Goal: Book appointment/travel/reservation

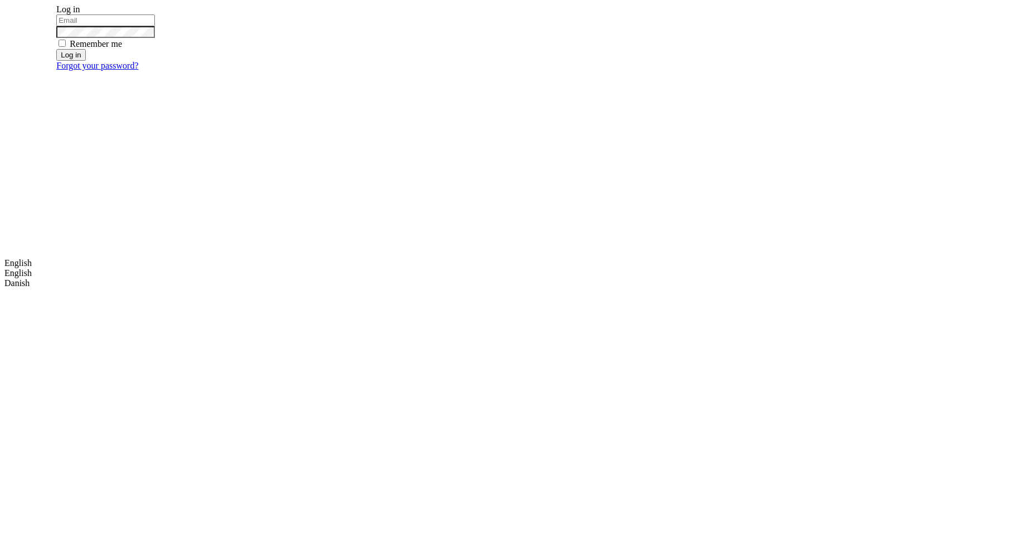
click at [310, 114] on div "Log in Remember me Log in Forgot your password?" at bounding box center [542, 272] width 973 height 537
click at [307, 70] on div "Remember me Log in" at bounding box center [181, 42] width 251 height 56
click at [155, 26] on input "email" at bounding box center [105, 20] width 99 height 12
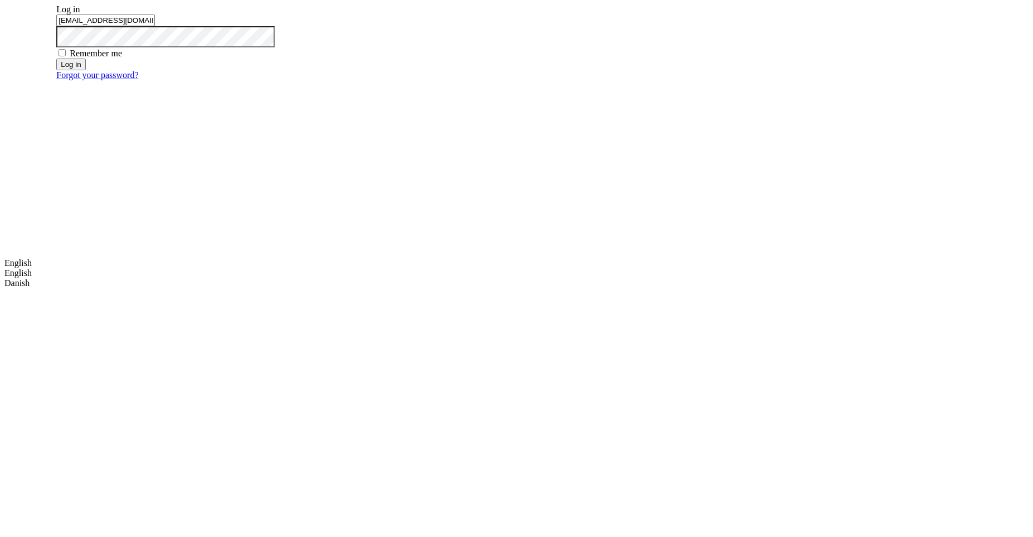
type input "m.dehtiar@mobidev.biz"
click at [85, 70] on button "Log in" at bounding box center [70, 65] width 29 height 12
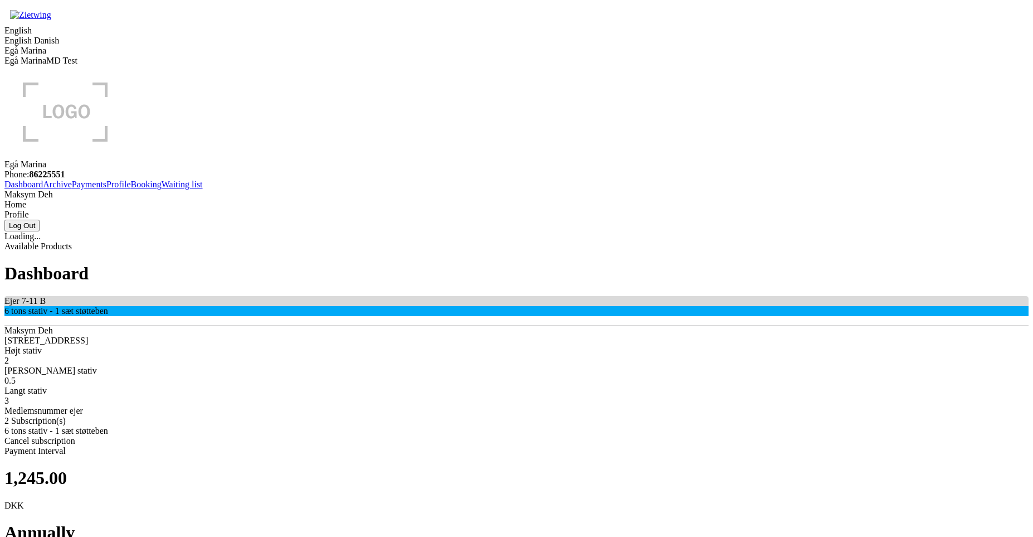
click at [449, 326] on div "Maksym Deh Suhumska, 51, 6100 Kharkiv Højt stativ 2 Bredt stativ 0.5 Langt stat…" at bounding box center [516, 376] width 1024 height 100
click at [460, 296] on div "Ejer 7-11 B 6 tons stativ - 1 sæt støtteben" at bounding box center [516, 307] width 1024 height 23
click at [131, 189] on link "Booking" at bounding box center [146, 183] width 31 height 9
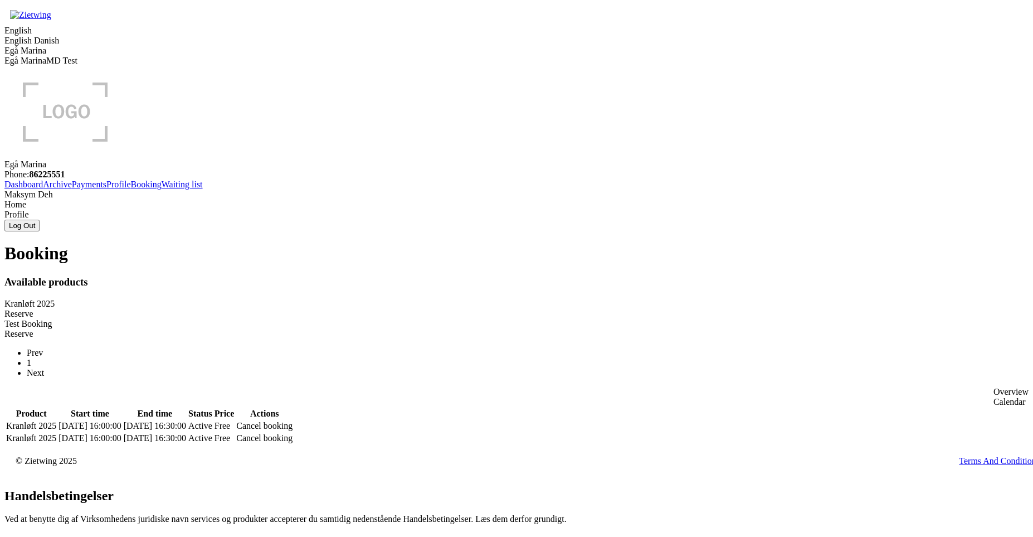
click at [400, 309] on div "Reserve" at bounding box center [516, 314] width 1024 height 10
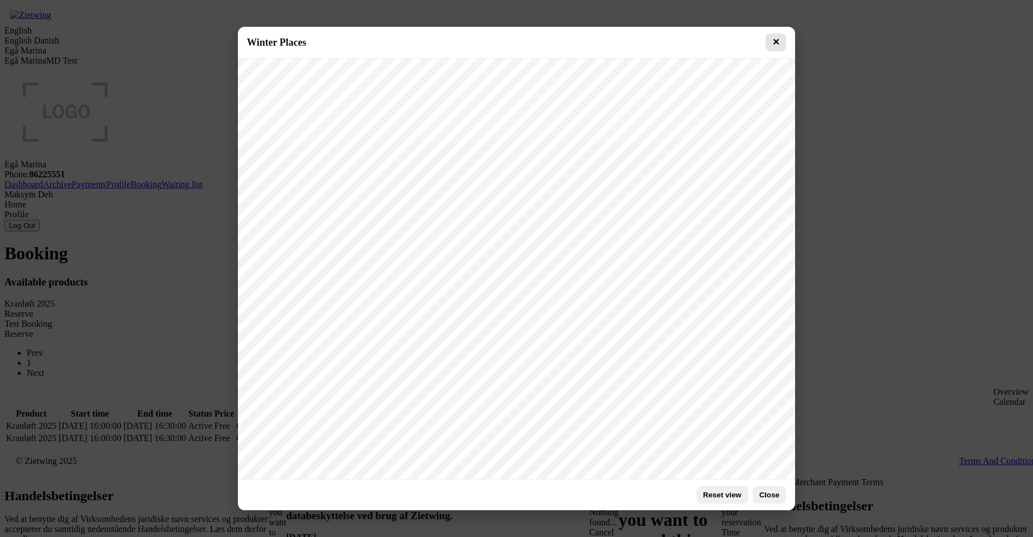
click at [780, 41] on button "✕" at bounding box center [776, 42] width 21 height 18
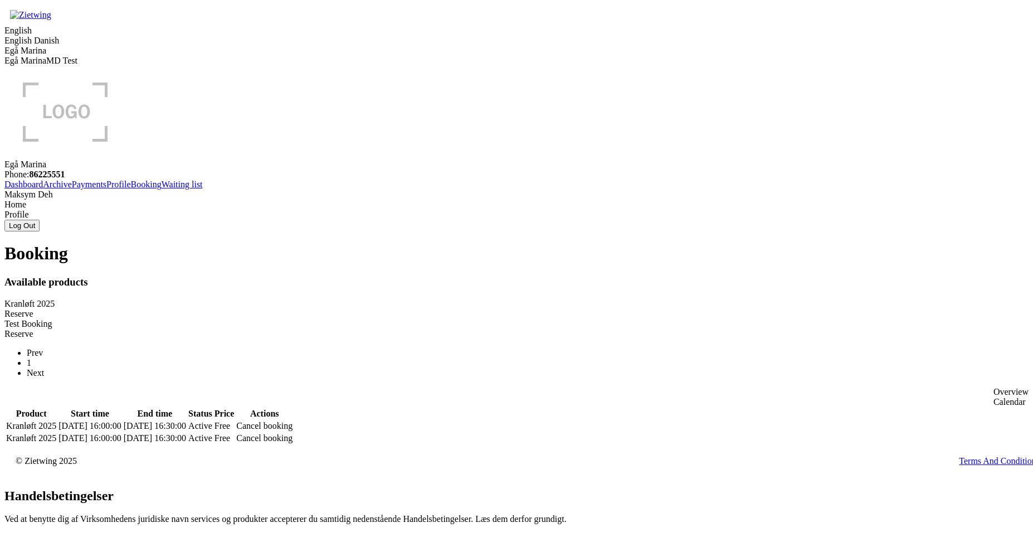
click at [411, 309] on div "Reserve" at bounding box center [516, 314] width 1024 height 10
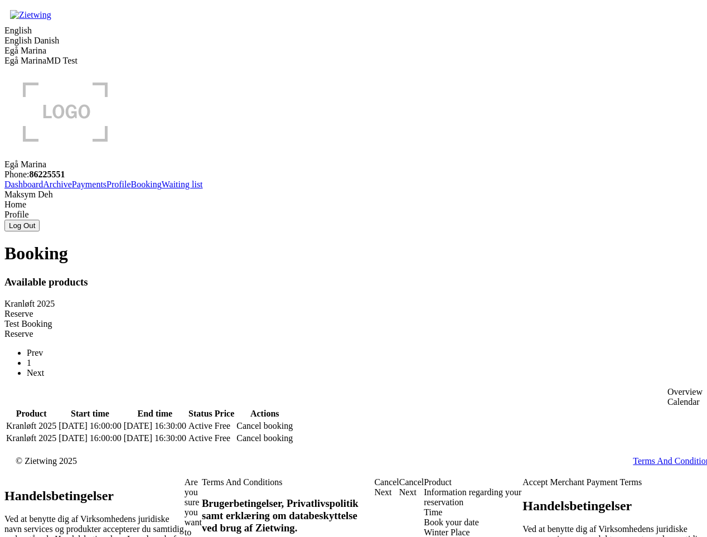
type input "0675712345"
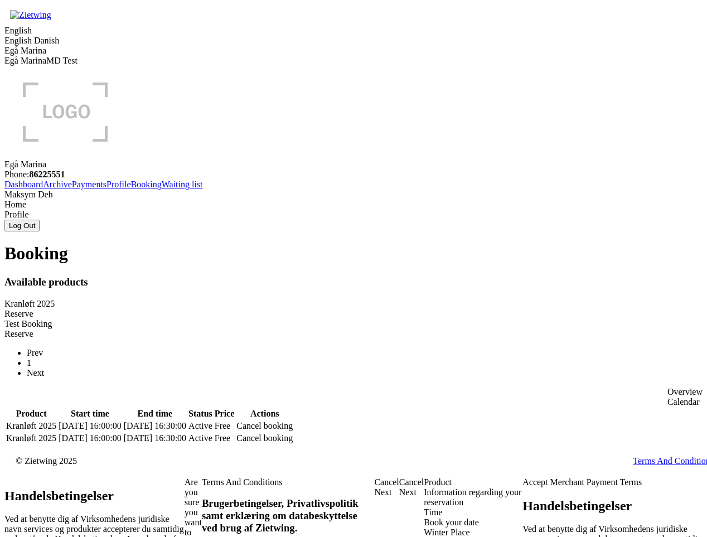
drag, startPoint x: 114, startPoint y: 289, endPoint x: 141, endPoint y: 295, distance: 28.1
type input "test"
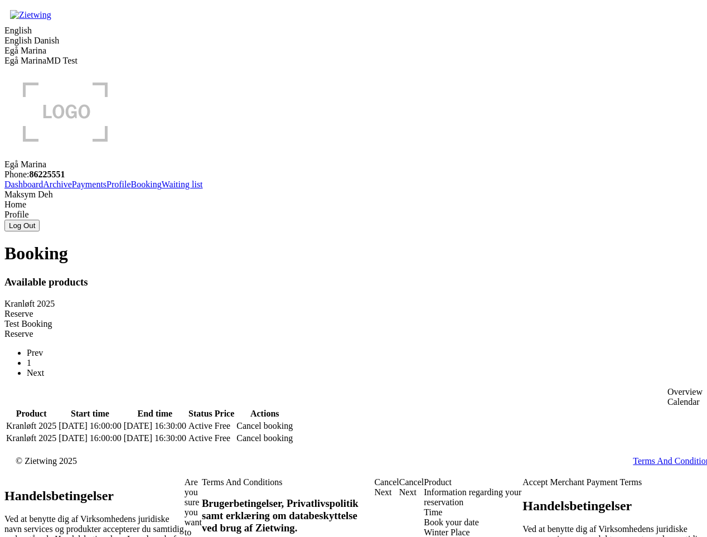
checkbox input "true"
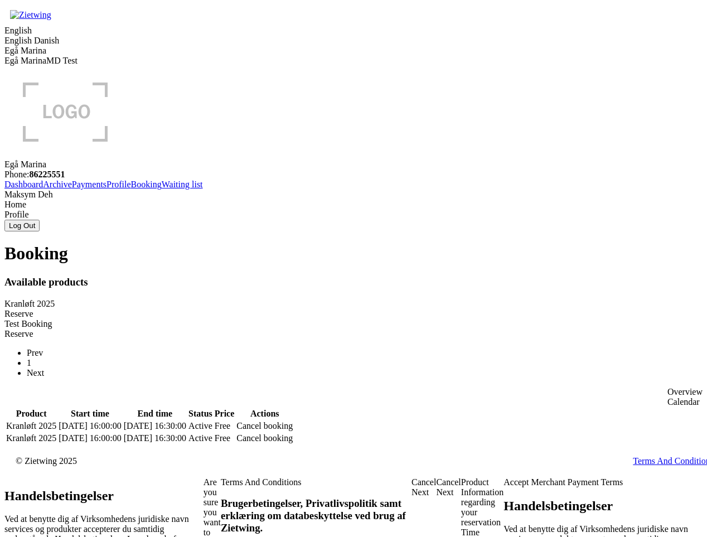
checkbox input "true"
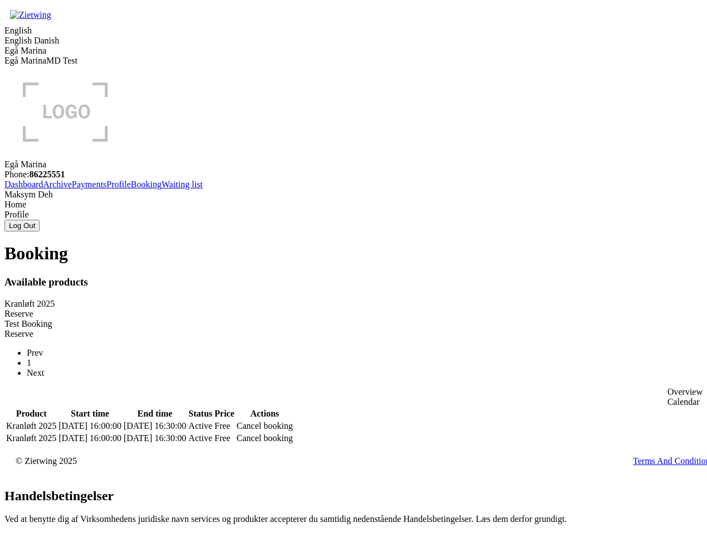
click at [384, 254] on div "Booking Available products Kranløft 2025 Reserve Test Booking Reserve Prev 1 Ne…" at bounding box center [353, 343] width 698 height 201
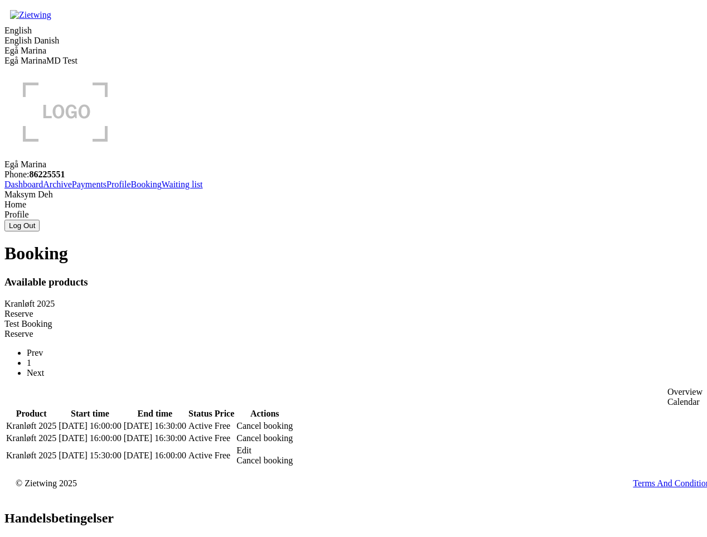
click at [293, 455] on div "Cancel booking" at bounding box center [264, 460] width 56 height 10
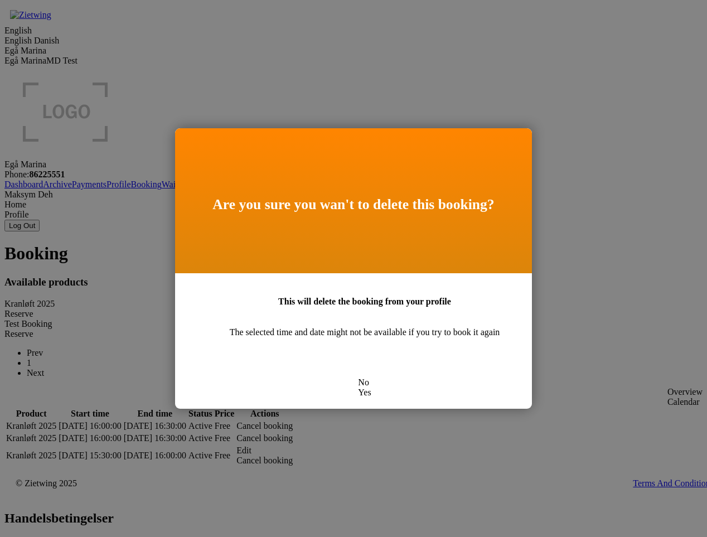
click at [371, 387] on div "Yes" at bounding box center [364, 392] width 13 height 10
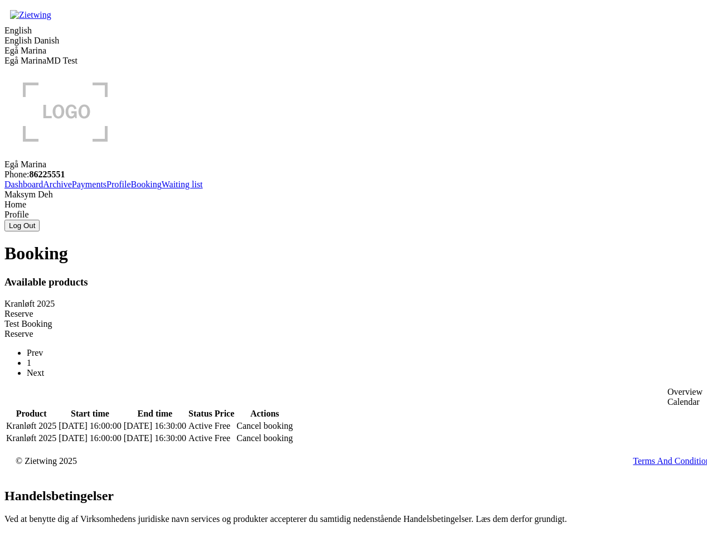
click at [306, 309] on div "Reserve" at bounding box center [353, 314] width 698 height 10
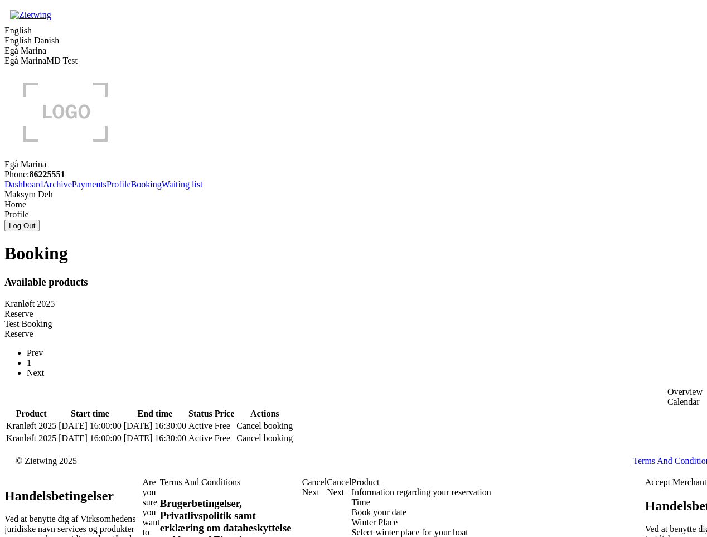
drag, startPoint x: 619, startPoint y: 415, endPoint x: 605, endPoint y: 407, distance: 15.5
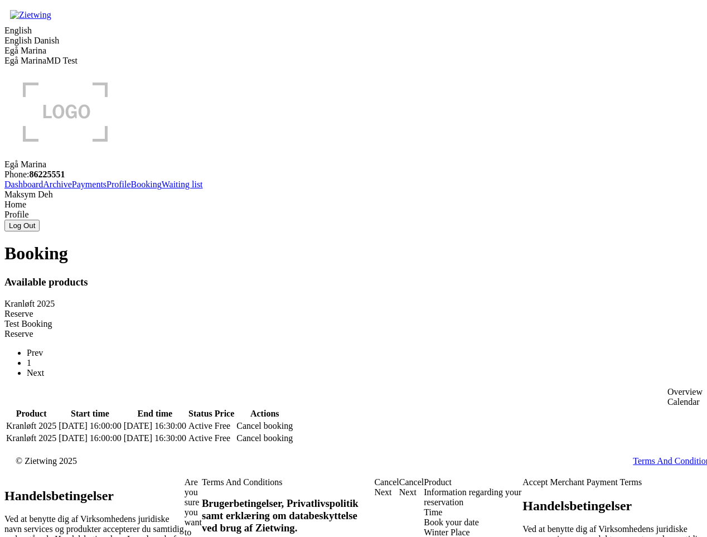
type input "0675712345"
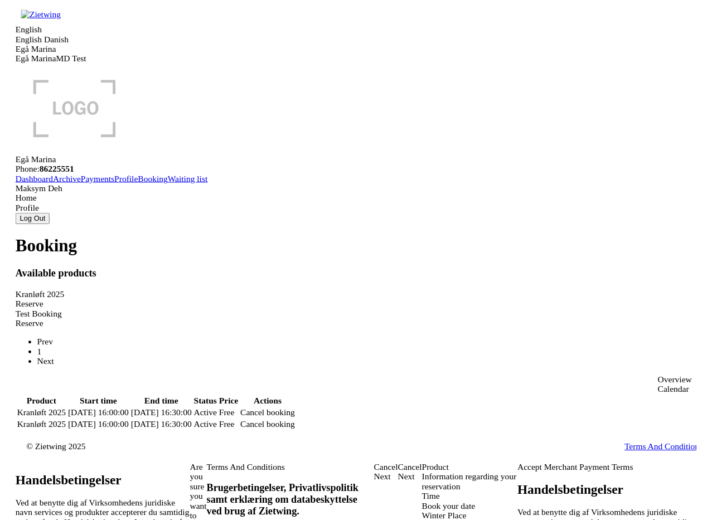
scroll to position [123, 0]
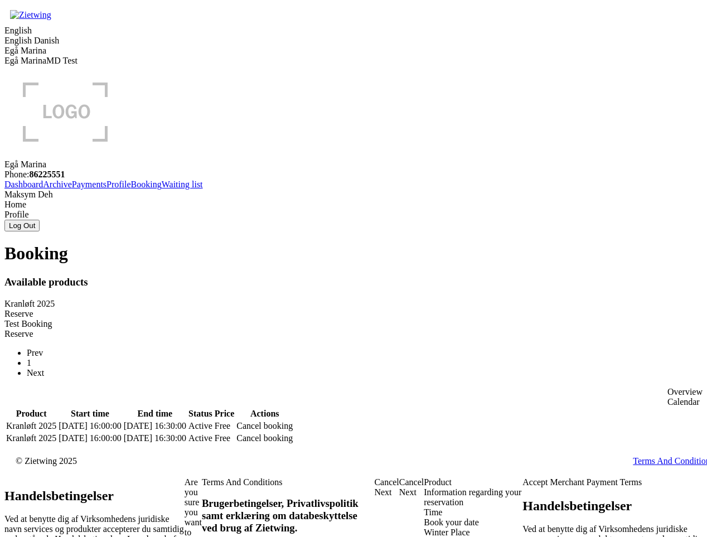
type input "gsdfds"
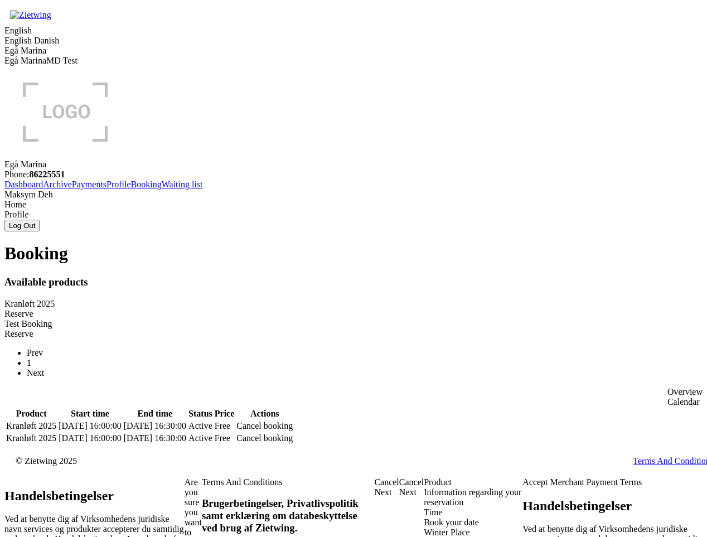
checkbox input "true"
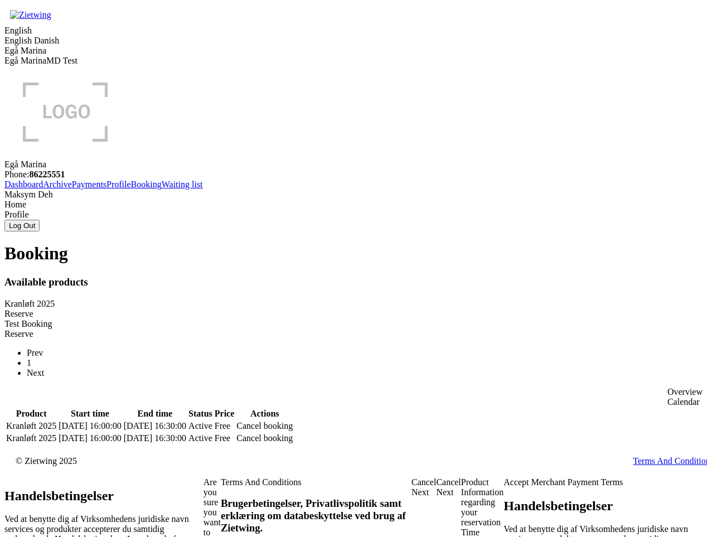
checkbox input "true"
